Goal: Task Accomplishment & Management: Use online tool/utility

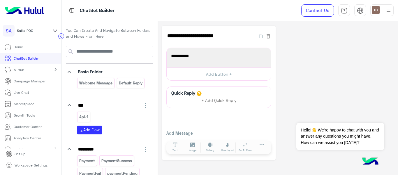
scroll to position [82, 0]
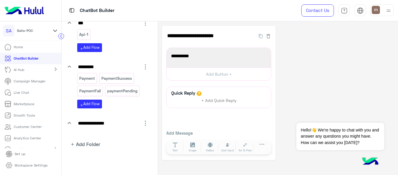
click at [387, 36] on div "**********" at bounding box center [278, 93] width 232 height 134
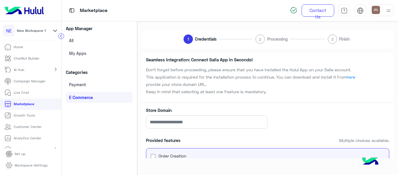
scroll to position [70, 0]
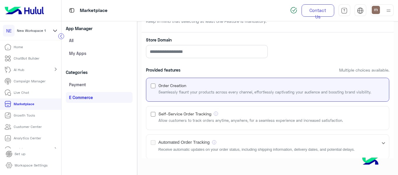
click at [169, 40] on label "Store Domain" at bounding box center [268, 40] width 252 height 6
click at [169, 45] on input "Store Domain" at bounding box center [207, 51] width 122 height 13
click at [169, 40] on label "Store Domain" at bounding box center [268, 40] width 252 height 6
click at [169, 45] on input "Store Domain" at bounding box center [207, 51] width 122 height 13
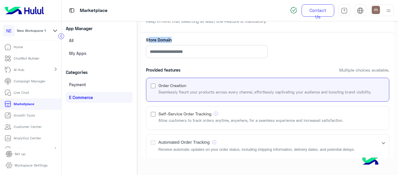
click at [169, 40] on label "Store Domain" at bounding box center [268, 40] width 252 height 6
click at [169, 45] on input "Store Domain" at bounding box center [207, 51] width 122 height 13
click at [169, 39] on label "Store Domain" at bounding box center [268, 40] width 252 height 6
click at [169, 45] on input "Store Domain" at bounding box center [207, 51] width 122 height 13
copy label "Store Domain"
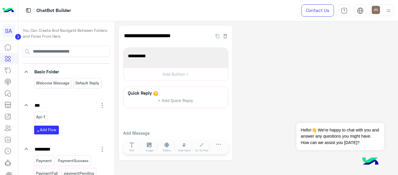
scroll to position [82, 0]
